Goal: Find specific page/section: Find specific page/section

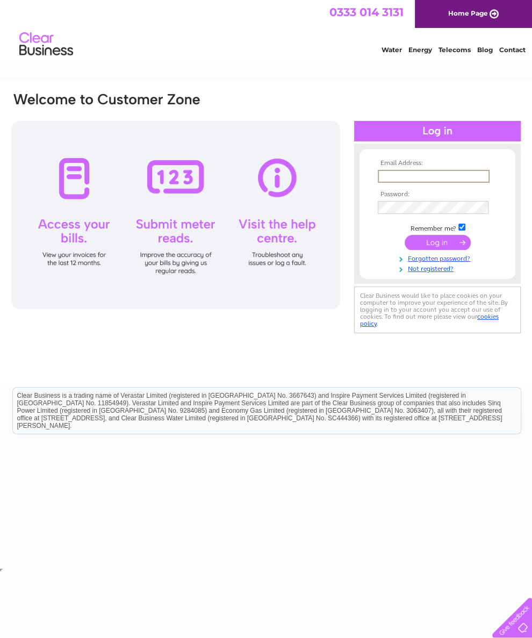
type input "mcmdakin@aol.com"
click at [438, 246] on input "submit" at bounding box center [438, 241] width 66 height 15
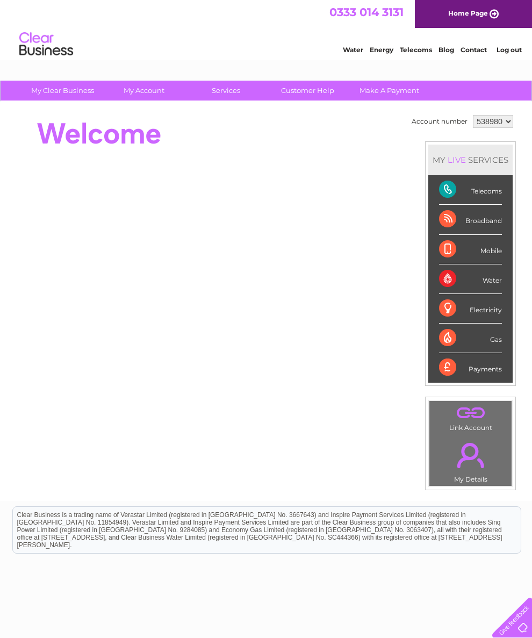
click at [463, 53] on link "Contact" at bounding box center [474, 50] width 26 height 8
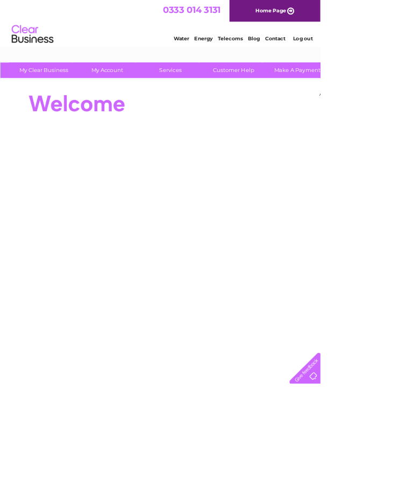
click at [412, 96] on html "My Clear Business Login Details My Details My Preferences Link Account My Accou…" at bounding box center [206, 346] width 413 height 693
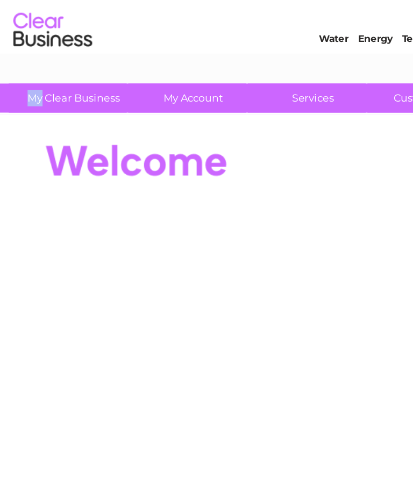
scroll to position [15, 6]
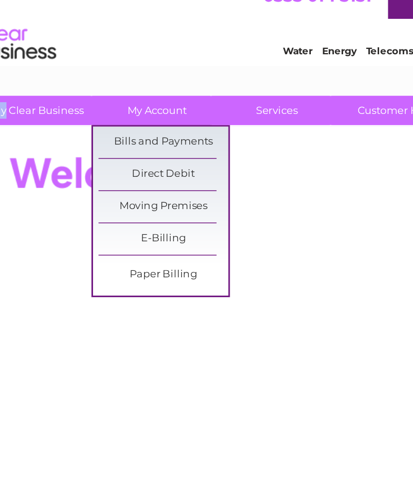
click at [131, 101] on link "Bills and Payments" at bounding box center [136, 98] width 89 height 22
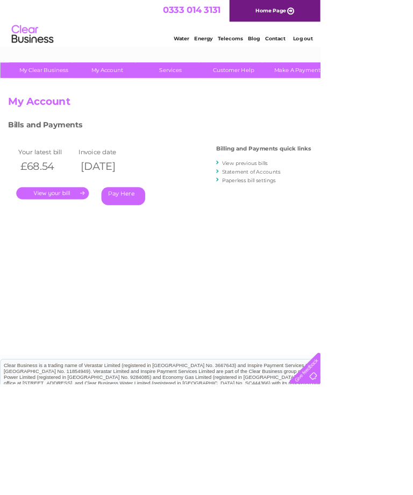
scroll to position [0, 45]
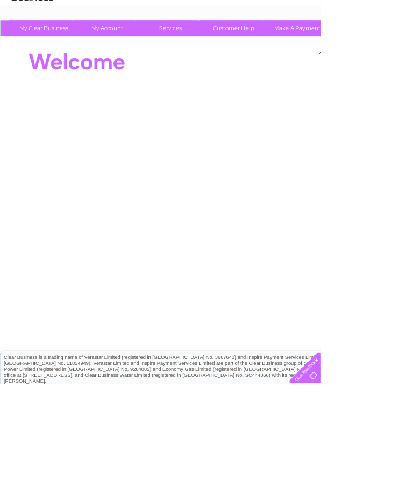
scroll to position [53, 0]
click at [315, 43] on link "Customer Help" at bounding box center [301, 37] width 89 height 20
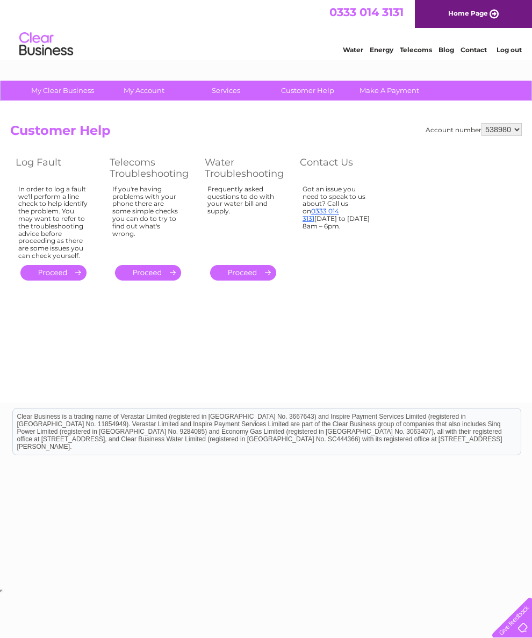
click at [530, 612] on div at bounding box center [510, 616] width 44 height 44
